Goal: Task Accomplishment & Management: Use online tool/utility

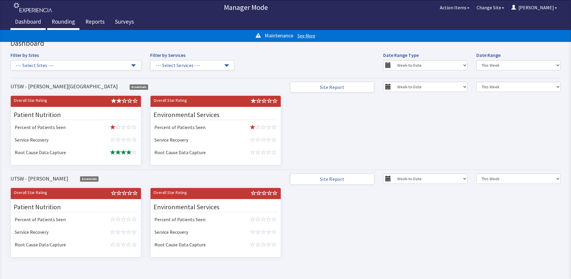
click at [71, 18] on link "Rounding" at bounding box center [63, 22] width 32 height 15
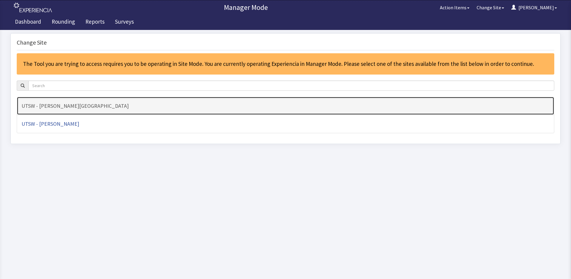
click at [147, 103] on h4 "UTSW - [PERSON_NAME][GEOGRAPHIC_DATA]" at bounding box center [286, 106] width 528 height 6
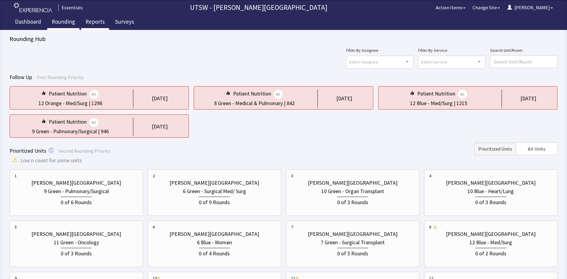
click at [90, 22] on link "Reports" at bounding box center [95, 22] width 28 height 15
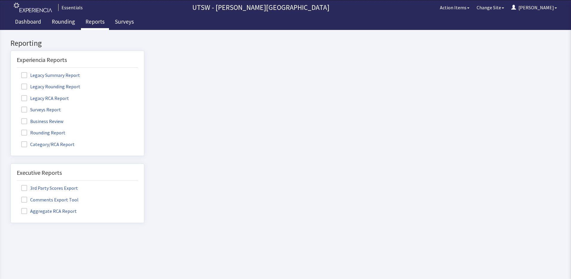
click at [30, 130] on label "Rounding Report" at bounding box center [44, 132] width 55 height 8
click at [11, 129] on input "Rounding Report" at bounding box center [11, 129] width 0 height 0
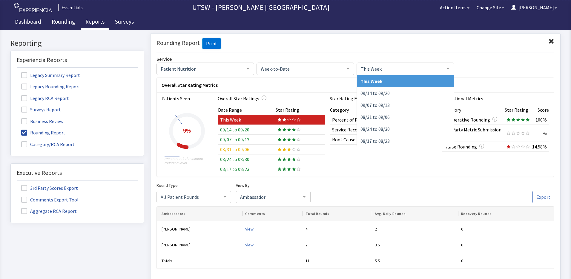
click at [449, 70] on div at bounding box center [448, 67] width 12 height 11
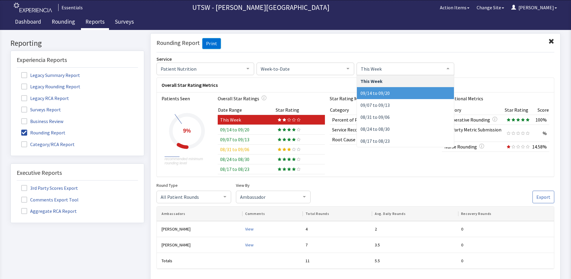
click at [405, 95] on span "09/14 to 09/20" at bounding box center [405, 93] width 97 height 12
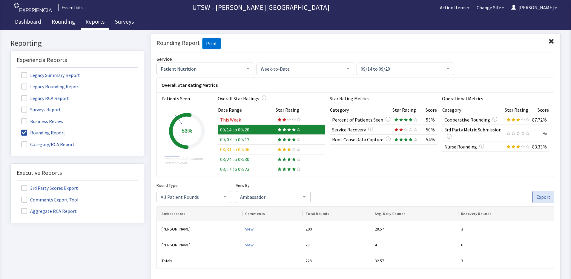
click at [533, 193] on button "Export" at bounding box center [544, 196] width 22 height 13
click at [423, 196] on div "Round Type All Patient Rounds All Patient Rounds Nurse Rounds Purposeful Round …" at bounding box center [356, 192] width 398 height 22
click at [306, 196] on div at bounding box center [305, 195] width 12 height 11
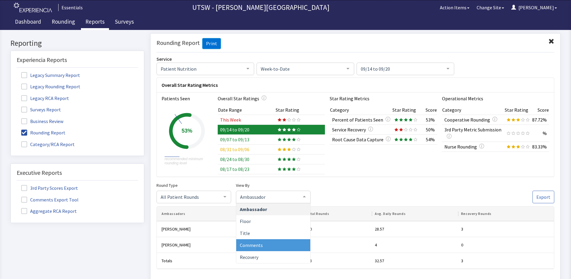
click at [278, 239] on span "Comments" at bounding box center [273, 244] width 74 height 12
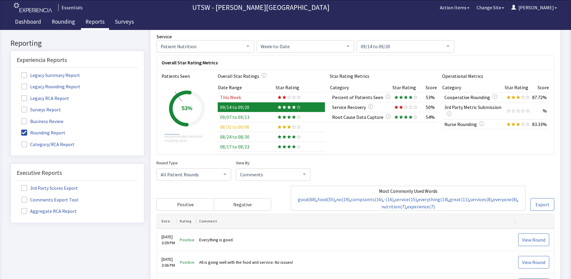
scroll to position [60, 0]
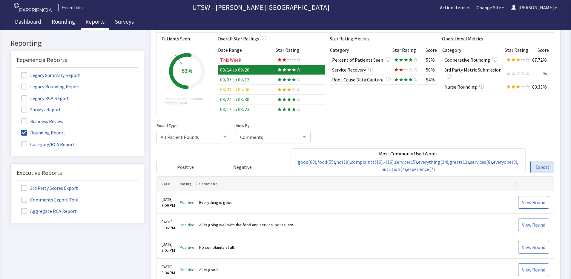
click at [542, 173] on button "Export" at bounding box center [543, 166] width 24 height 13
